Goal: Information Seeking & Learning: Learn about a topic

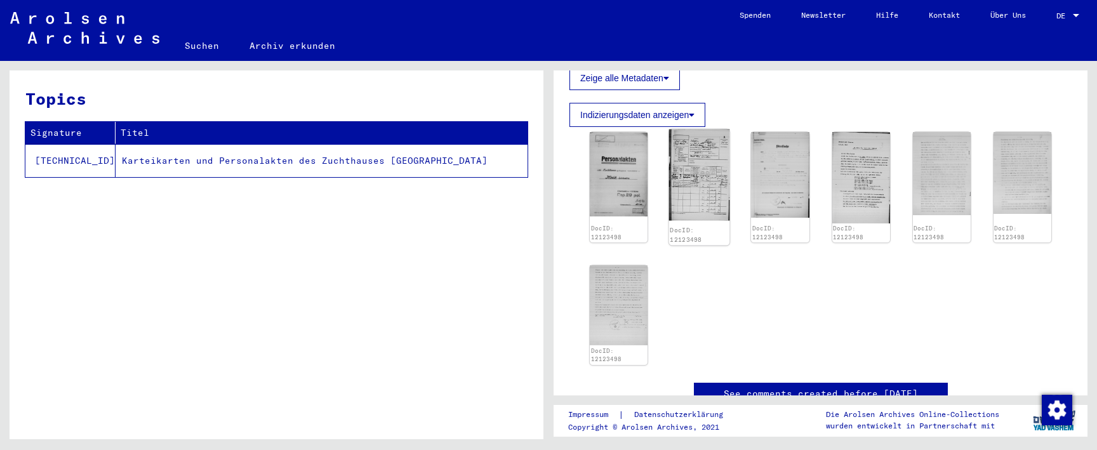
scroll to position [328, 0]
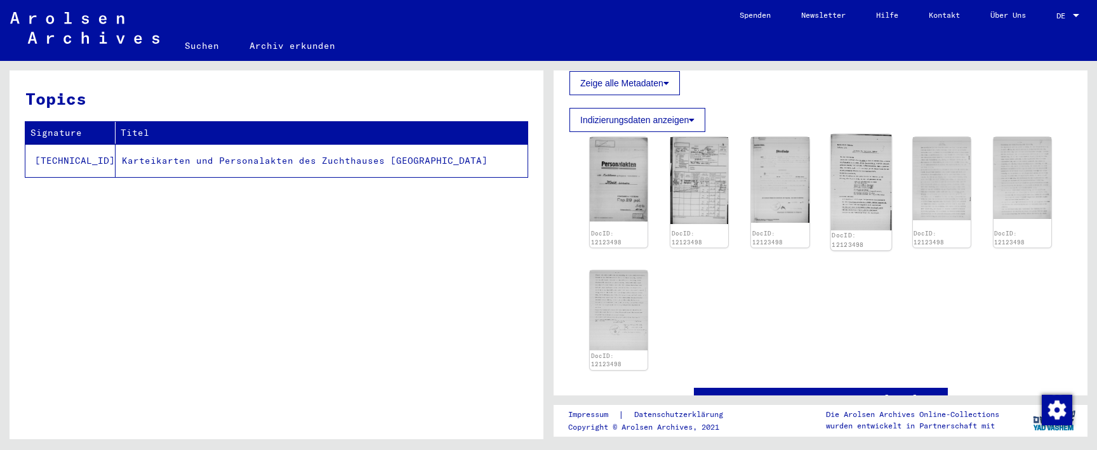
click at [863, 149] on img at bounding box center [860, 183] width 61 height 96
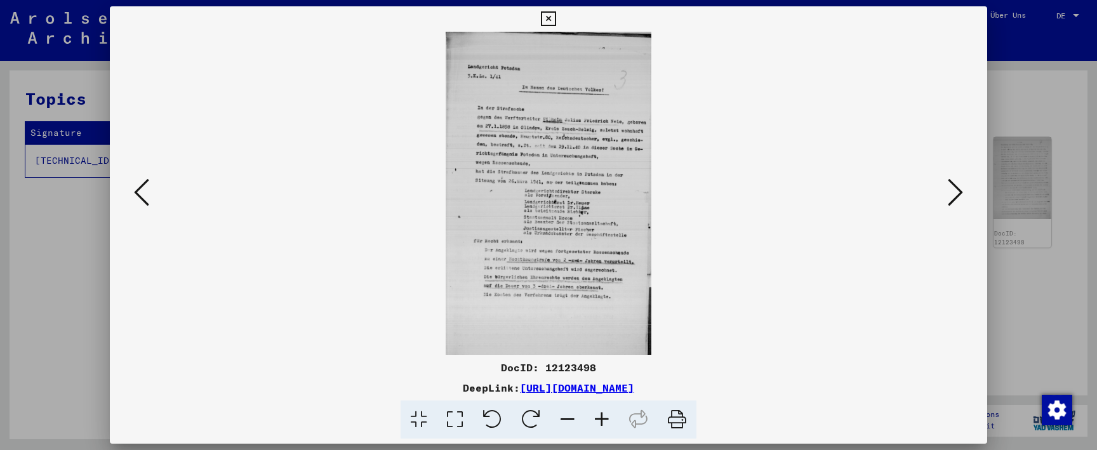
click at [602, 413] on icon at bounding box center [602, 420] width 34 height 39
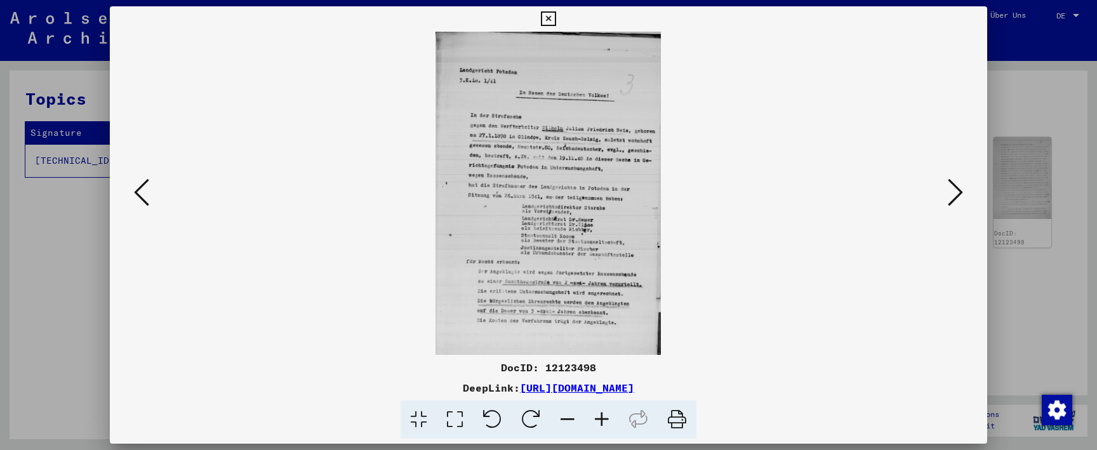
click at [602, 413] on icon at bounding box center [602, 420] width 34 height 39
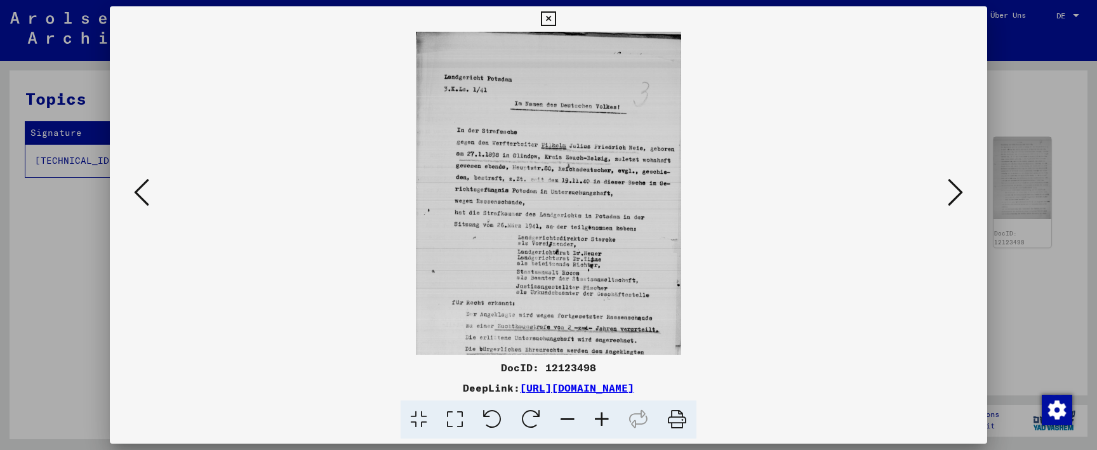
click at [602, 413] on icon at bounding box center [602, 420] width 34 height 39
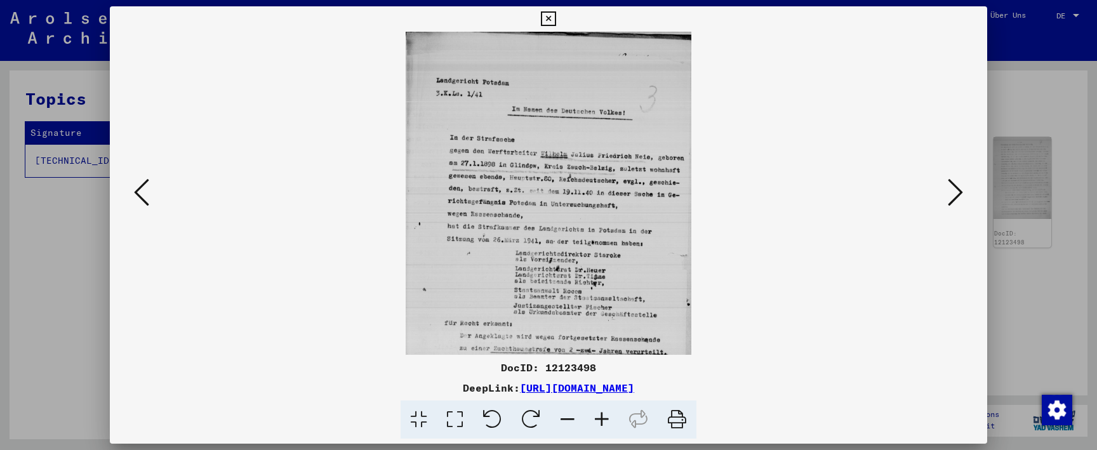
click at [602, 413] on icon at bounding box center [602, 420] width 34 height 39
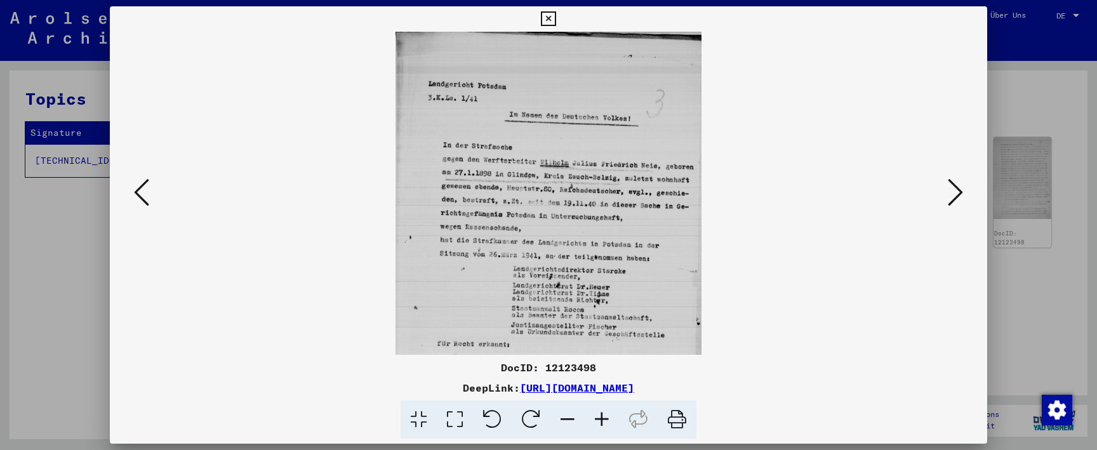
click at [602, 413] on icon at bounding box center [602, 420] width 34 height 39
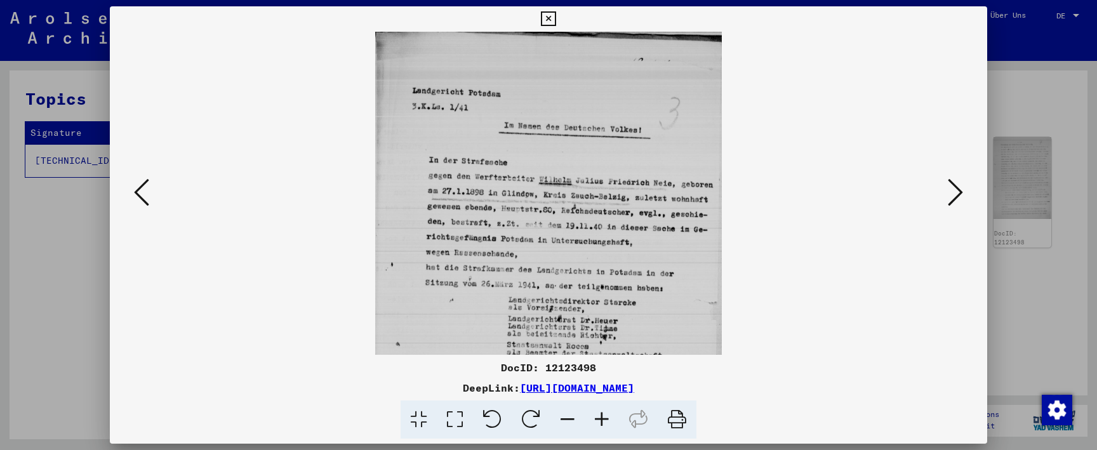
click at [602, 413] on icon at bounding box center [602, 420] width 34 height 39
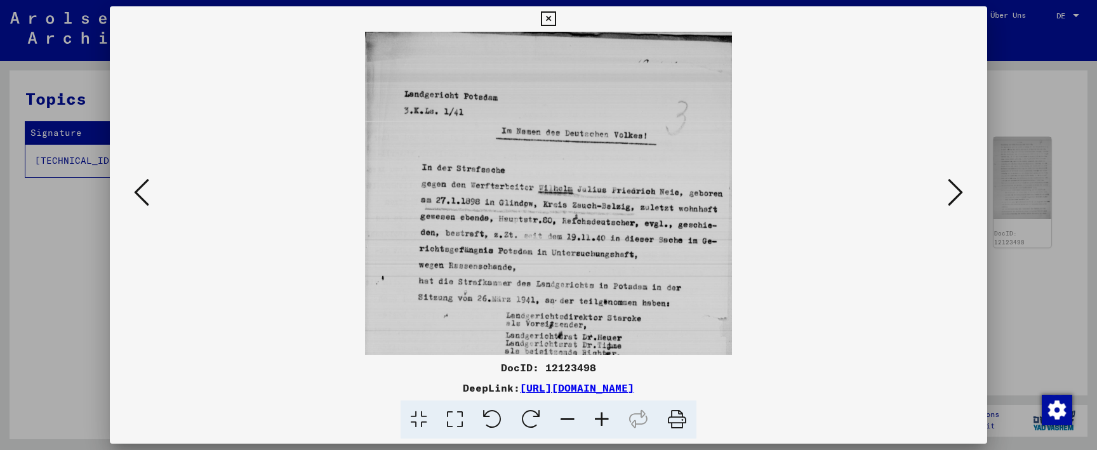
click at [602, 413] on icon at bounding box center [602, 420] width 34 height 39
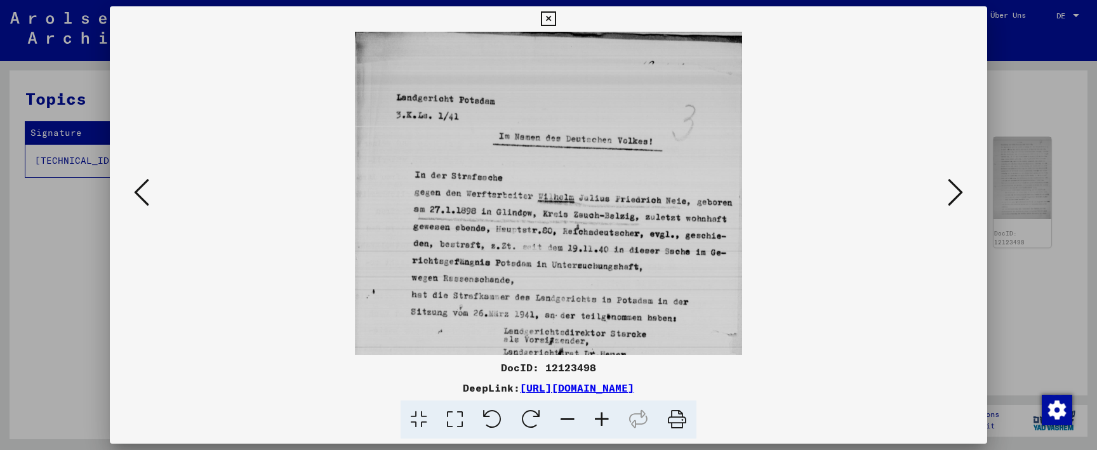
click at [602, 413] on icon at bounding box center [602, 420] width 34 height 39
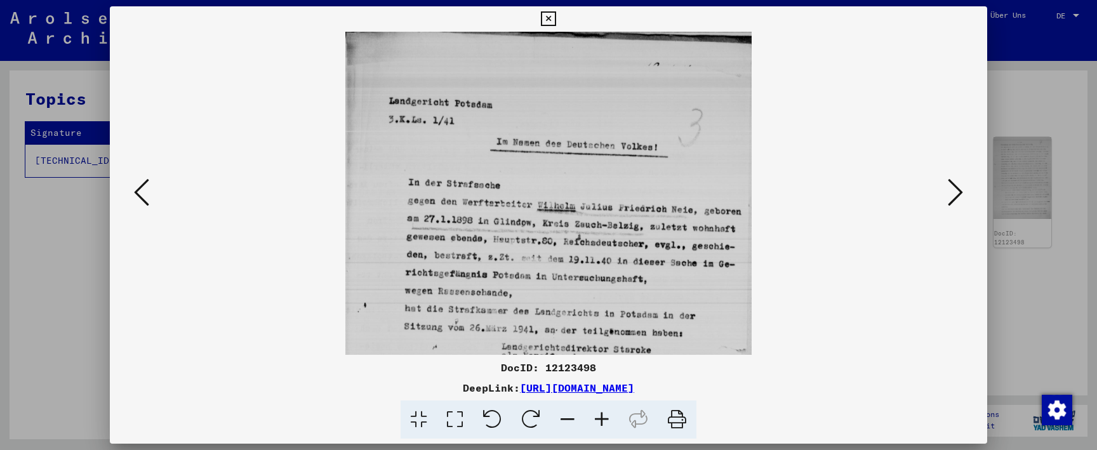
click at [602, 413] on icon at bounding box center [602, 420] width 34 height 39
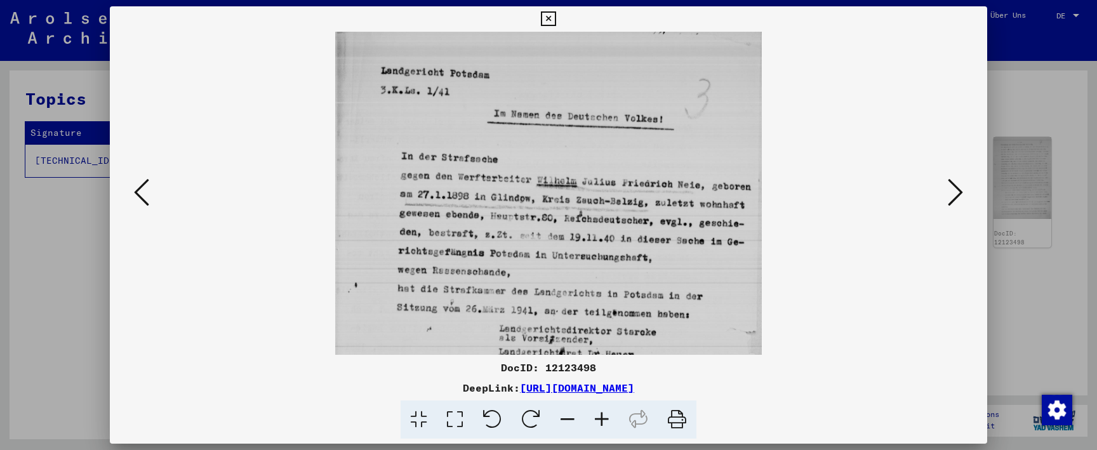
scroll to position [40, 0]
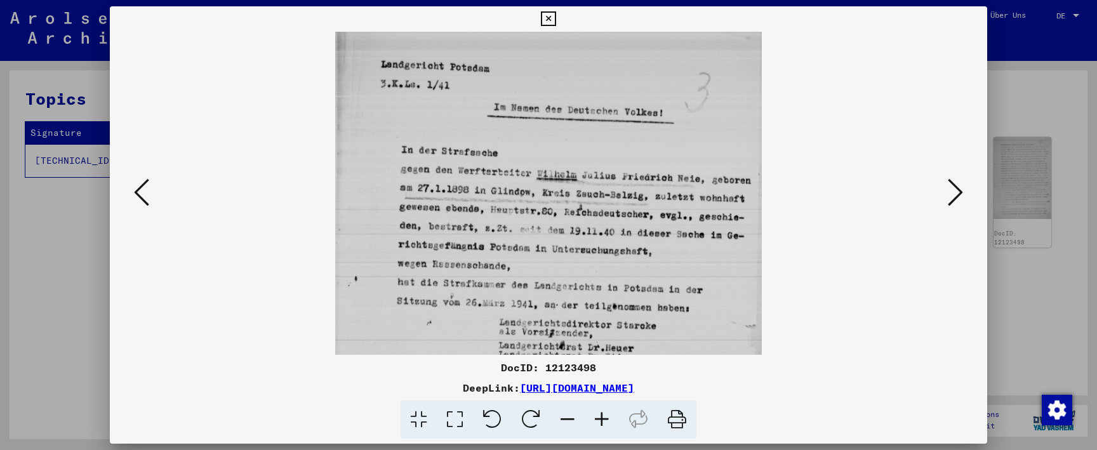
drag, startPoint x: 683, startPoint y: 277, endPoint x: 684, endPoint y: 237, distance: 40.0
